Goal: Check status: Check status

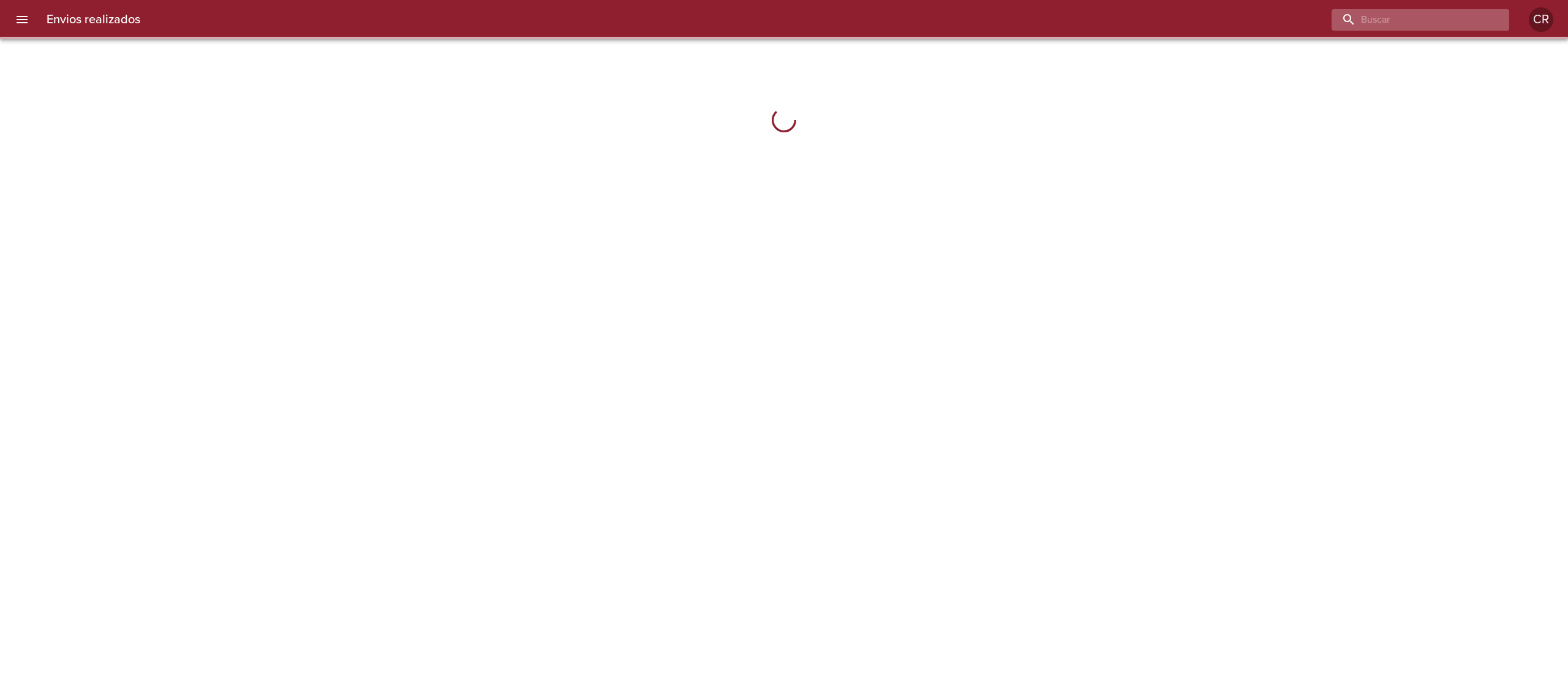
click at [1430, 14] on input "buscar" at bounding box center [1411, 19] width 157 height 21
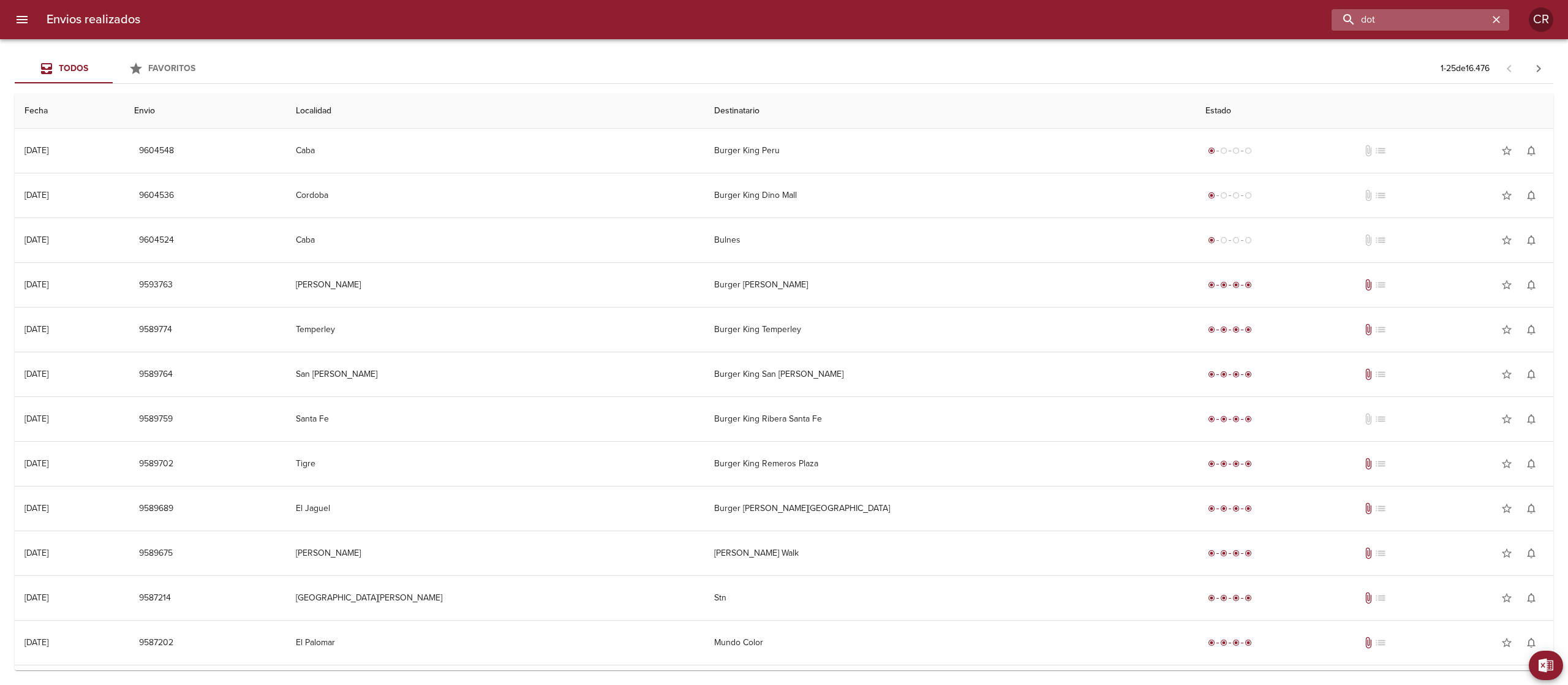
type input "dot"
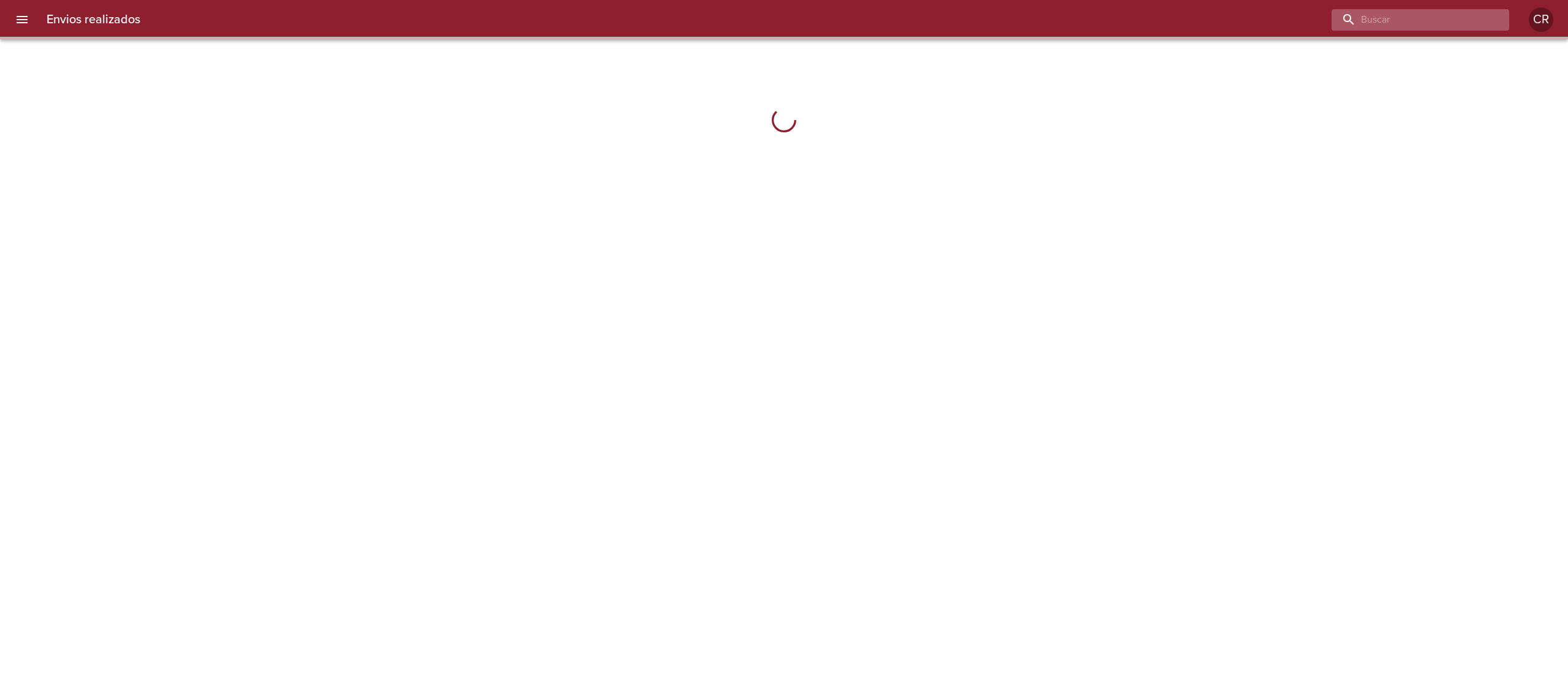
click at [1452, 20] on input "buscar" at bounding box center [1411, 19] width 157 height 21
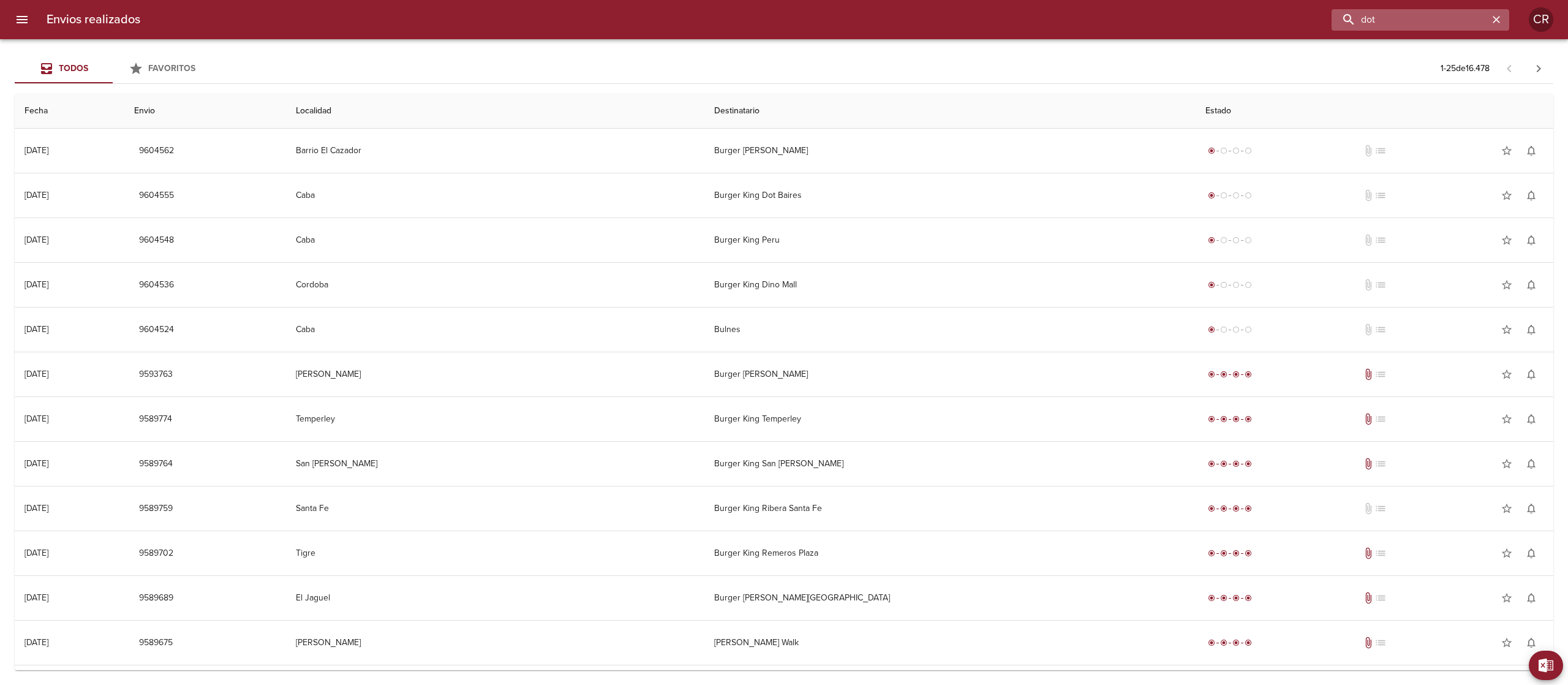
type input "dot"
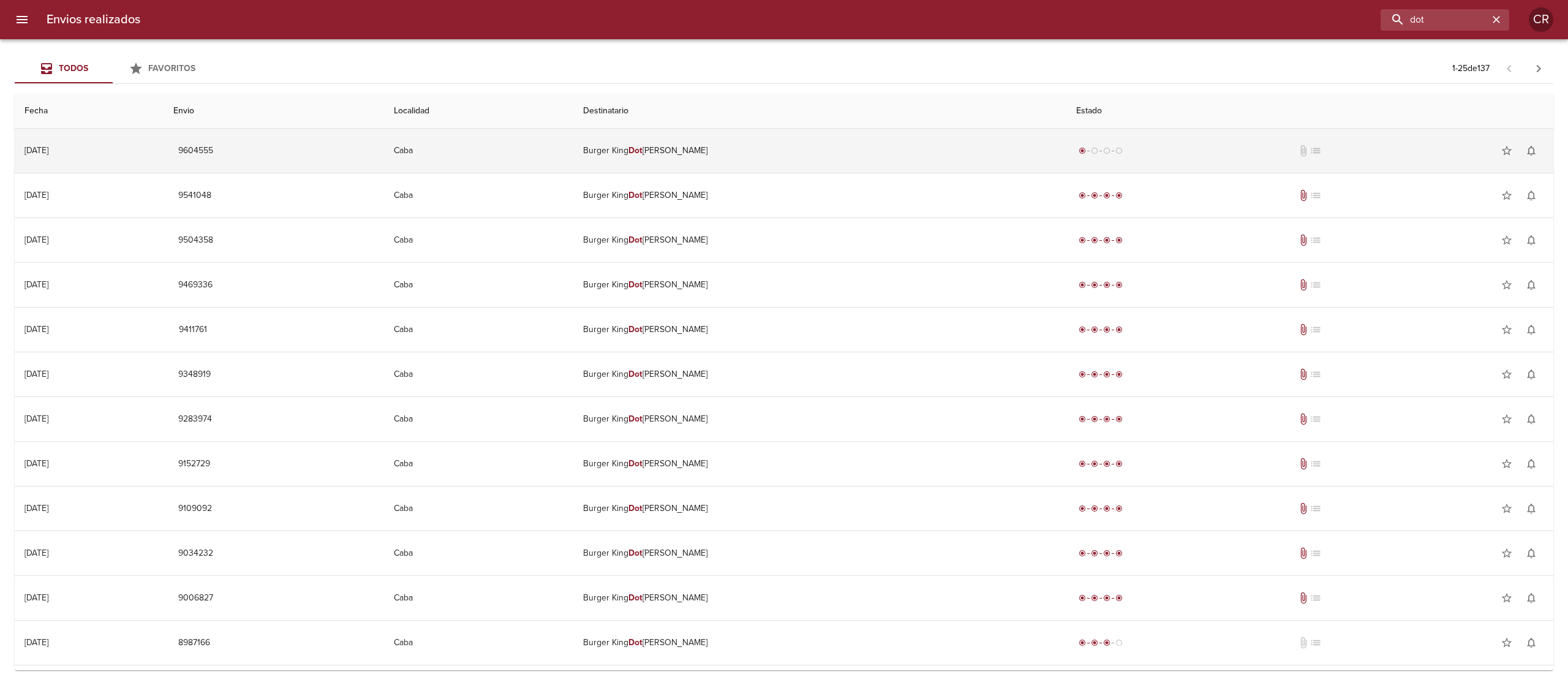
click at [729, 156] on td "Burger King Dot Baires" at bounding box center [820, 150] width 493 height 44
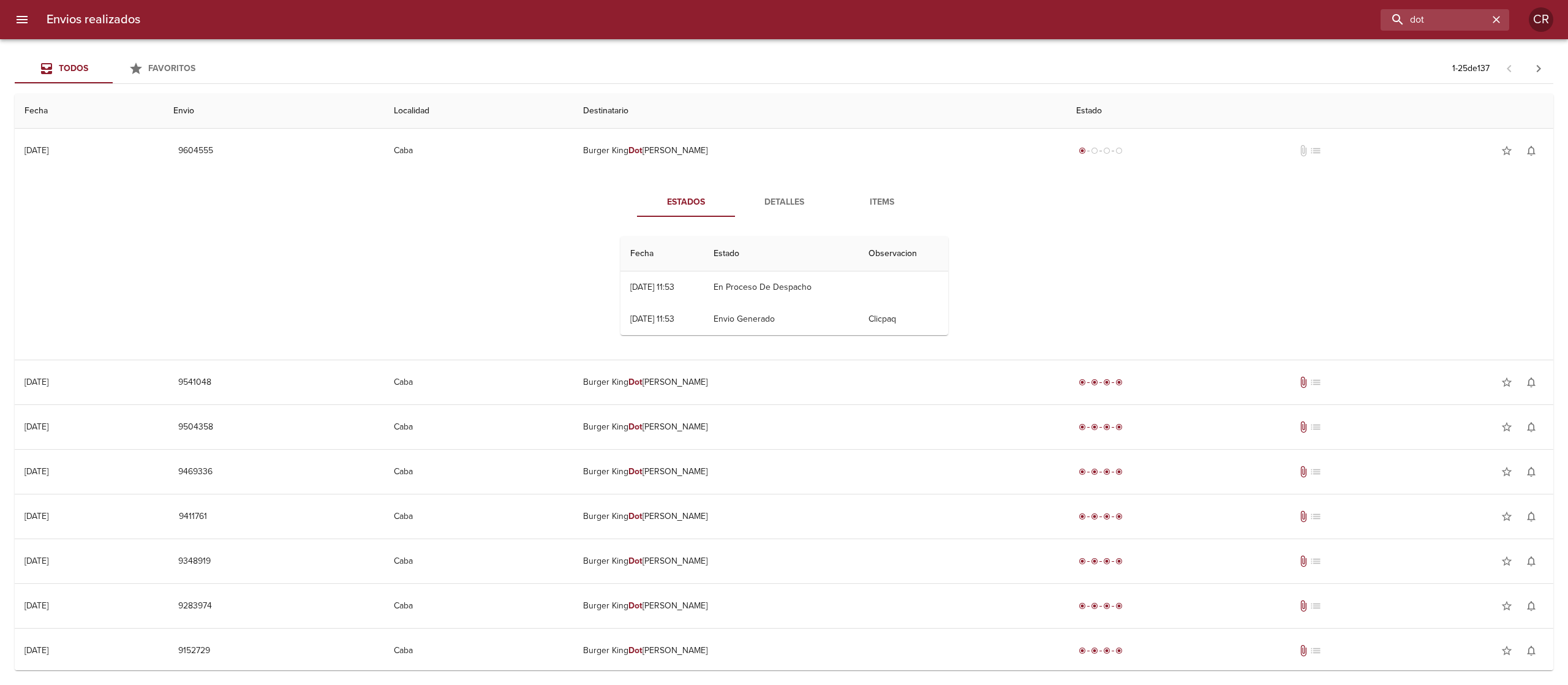
click at [760, 202] on span "Detalles" at bounding box center [784, 203] width 83 height 16
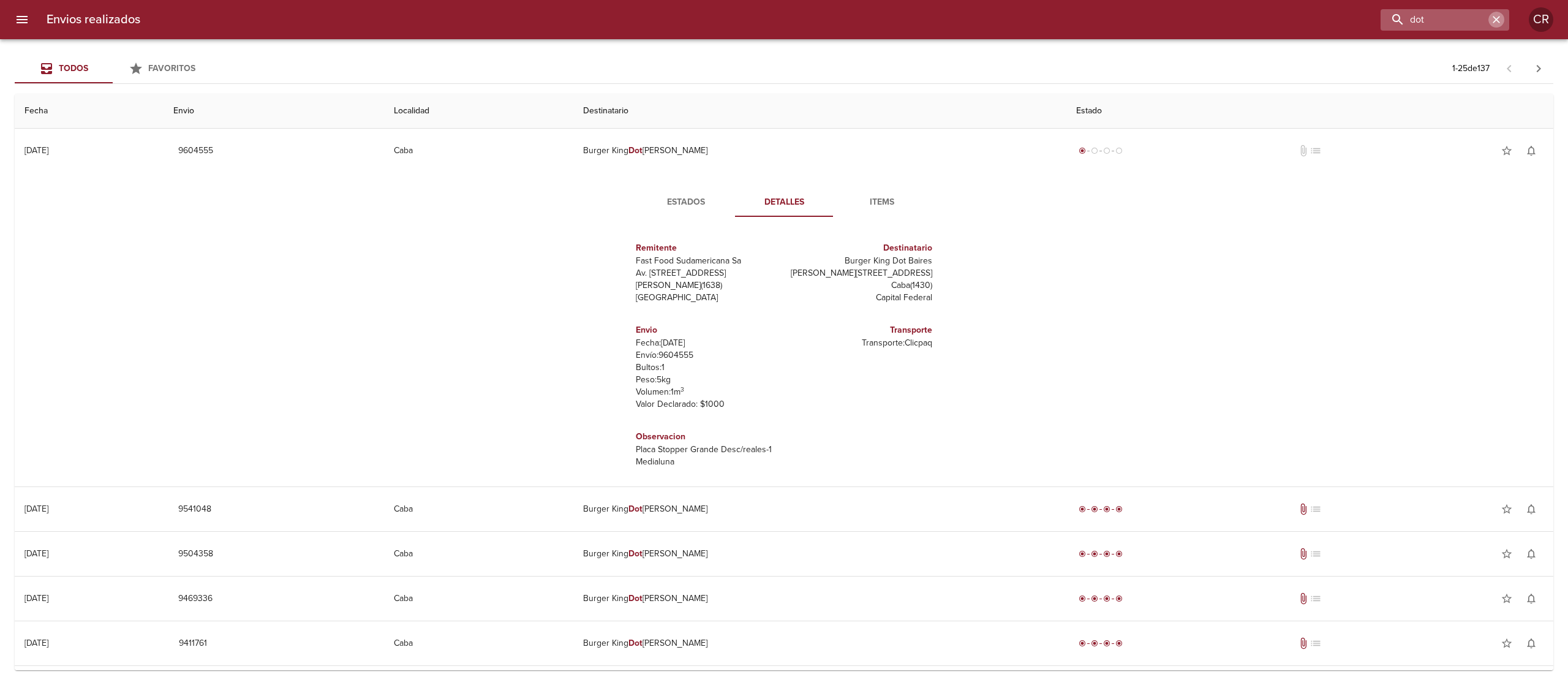
click at [1495, 12] on button "button" at bounding box center [1496, 19] width 16 height 16
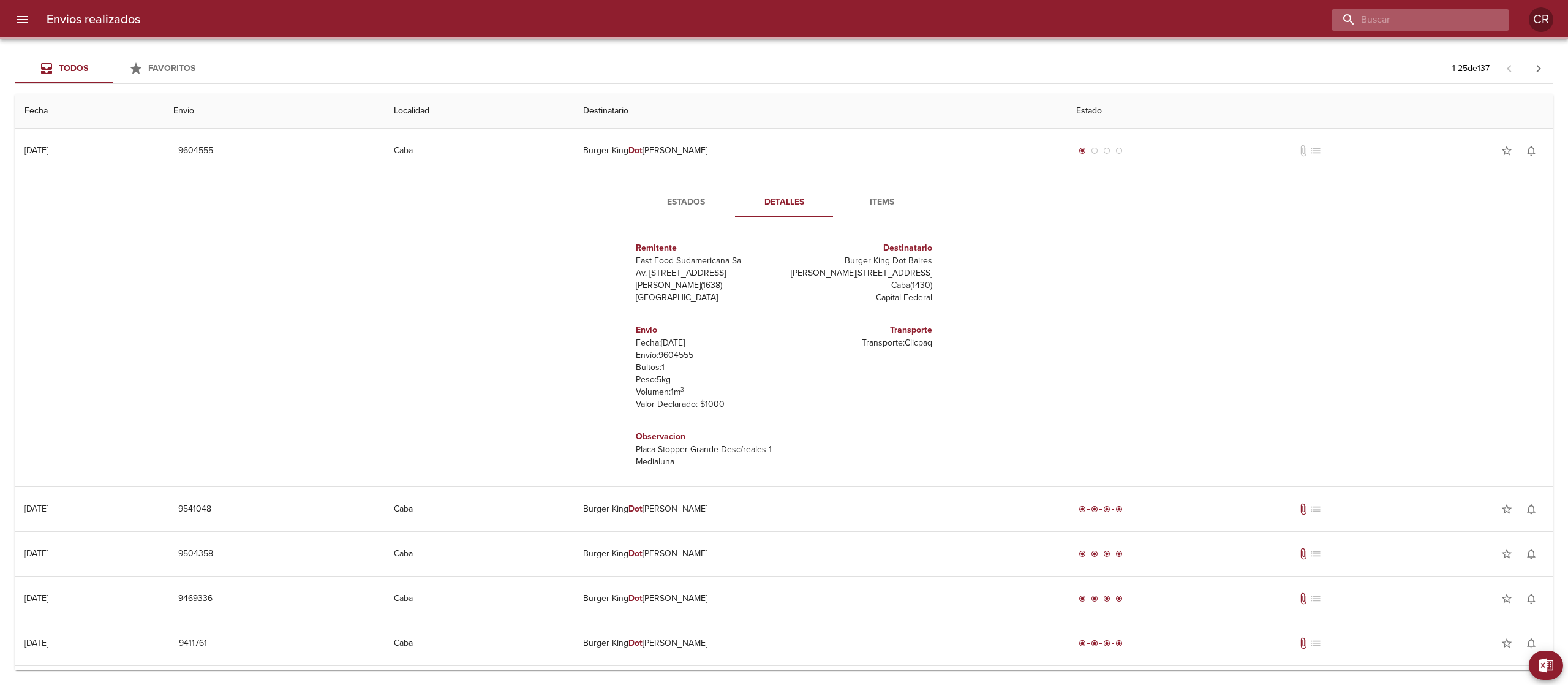
click at [1440, 14] on input "buscar" at bounding box center [1411, 19] width 157 height 21
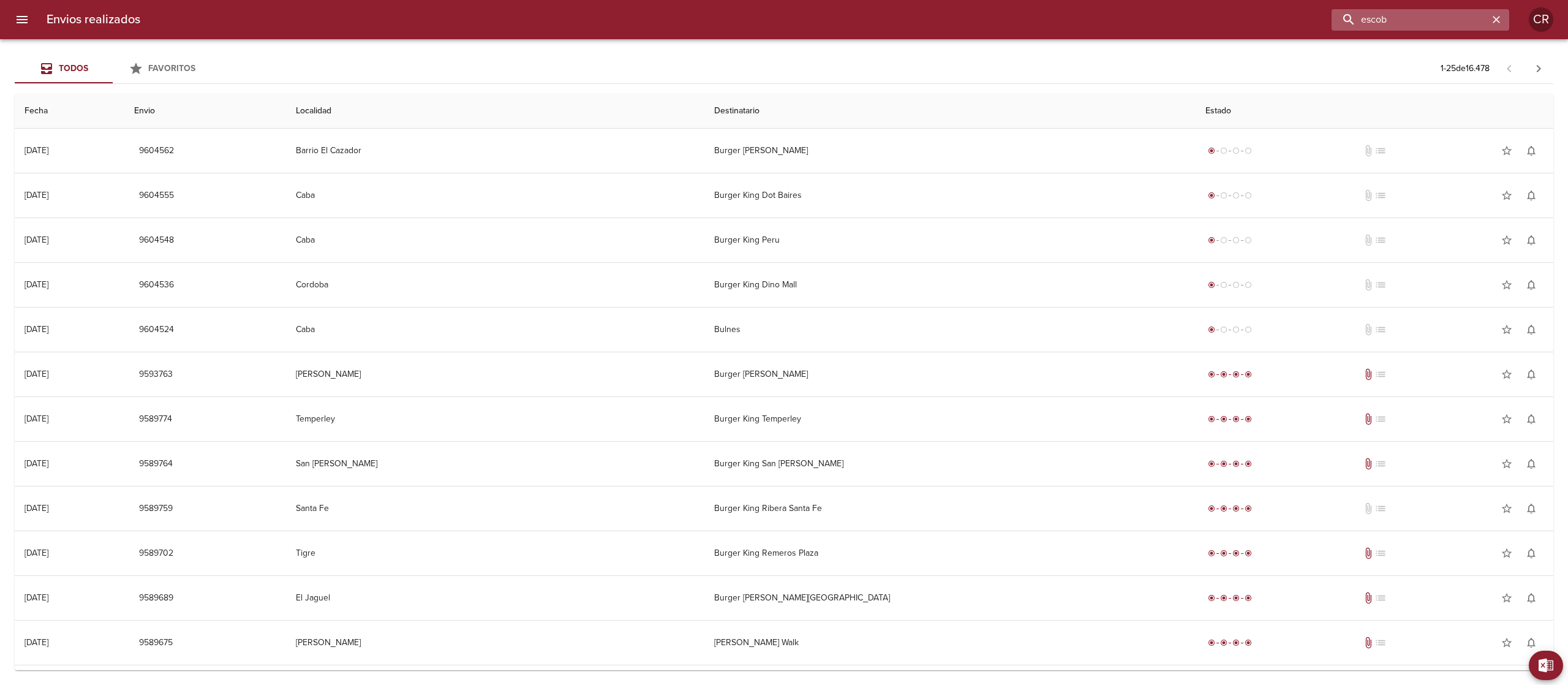
type input "escoba"
